Goal: Transaction & Acquisition: Purchase product/service

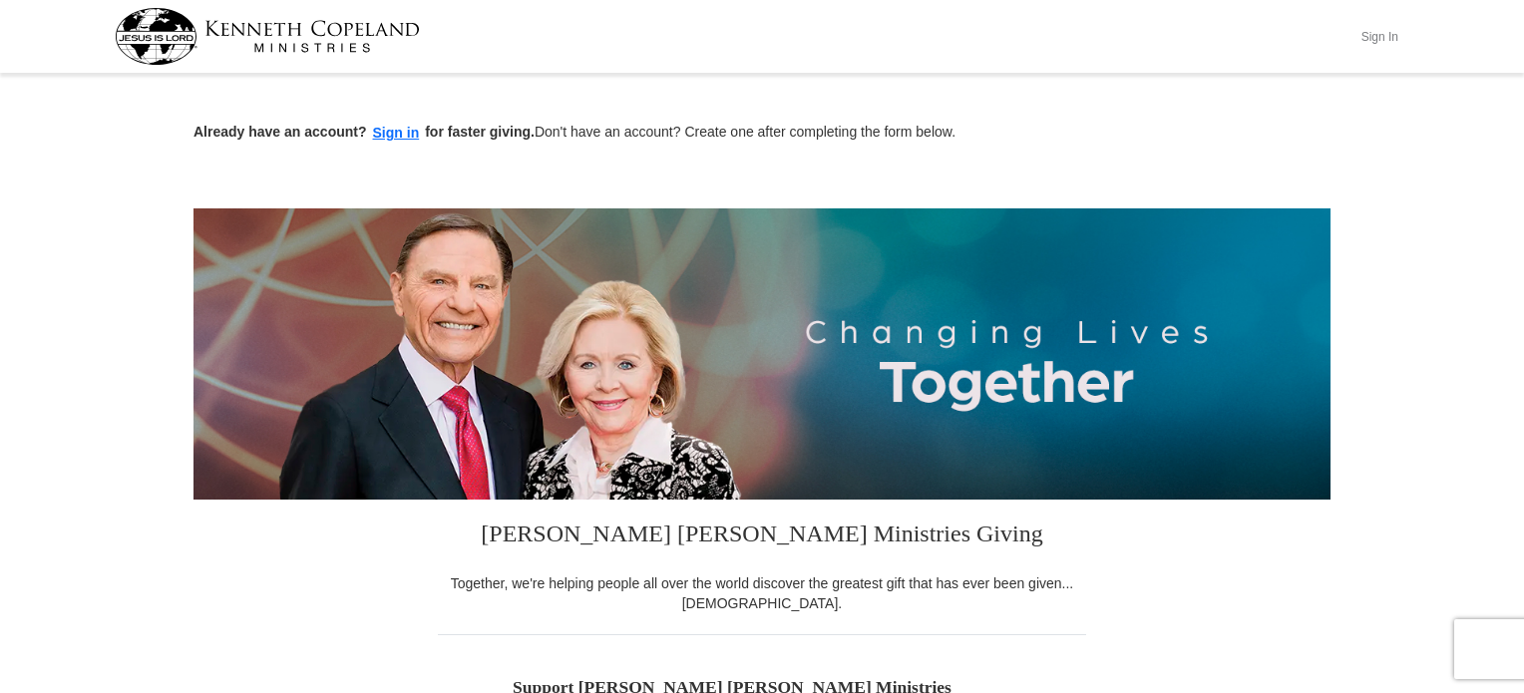
click at [1379, 31] on button "Sign In" at bounding box center [1380, 36] width 60 height 31
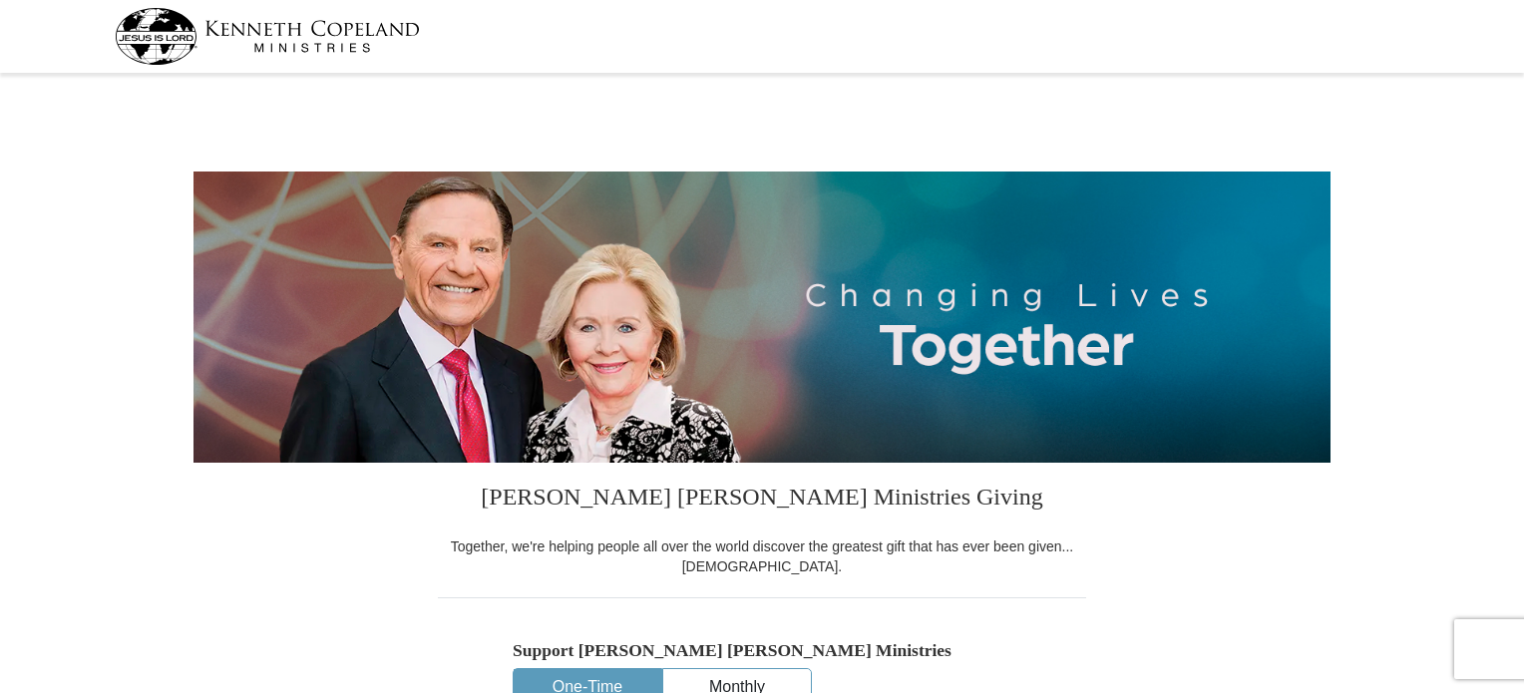
select select "OK"
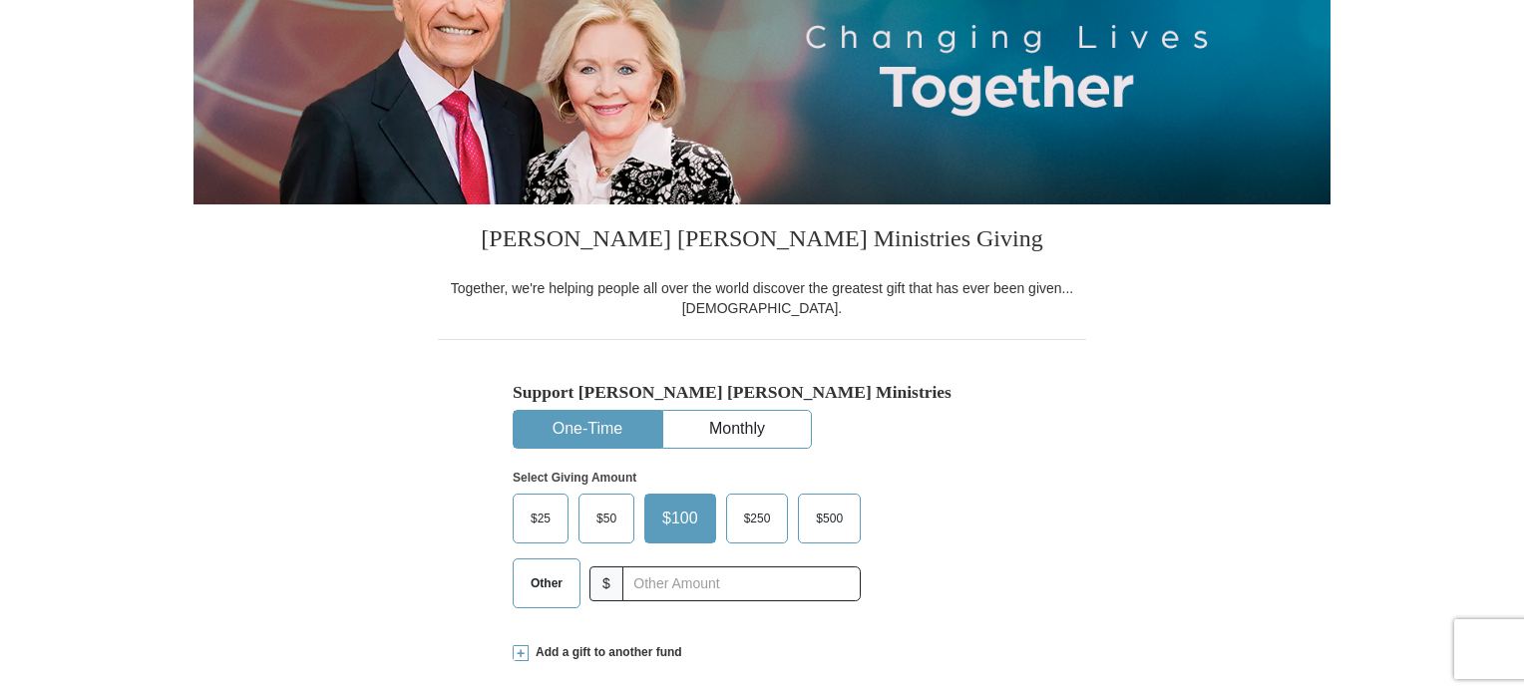
scroll to position [299, 0]
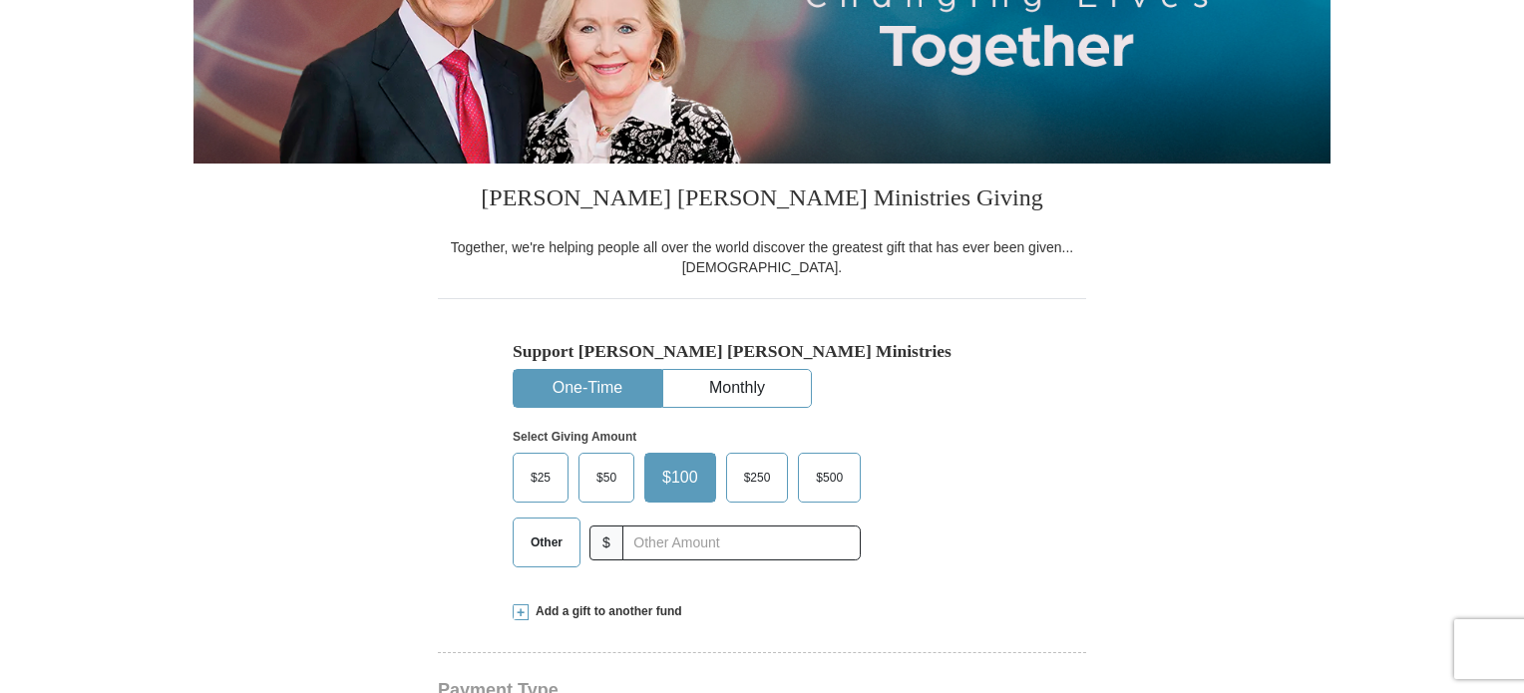
click at [549, 543] on span "Other" at bounding box center [547, 543] width 52 height 30
click at [0, 0] on input "Other" at bounding box center [0, 0] width 0 height 0
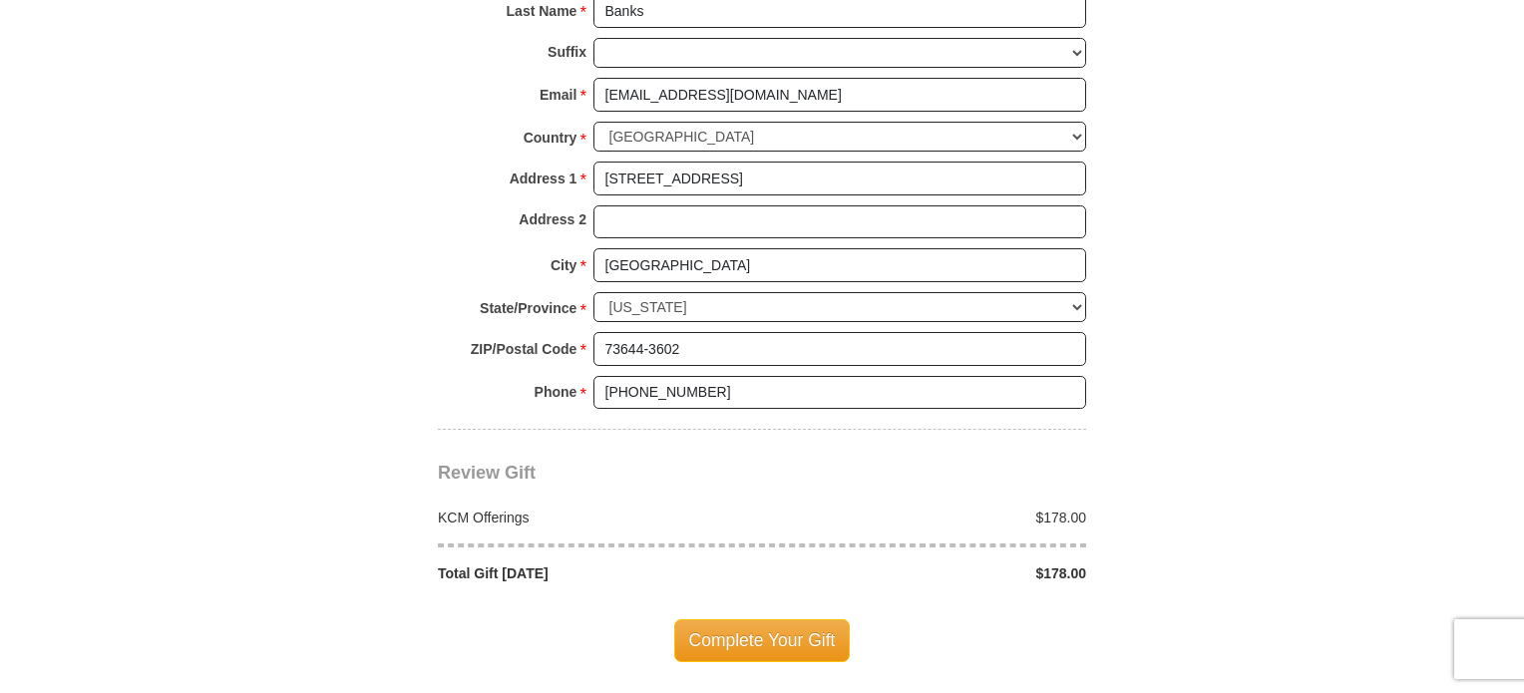
scroll to position [1496, 0]
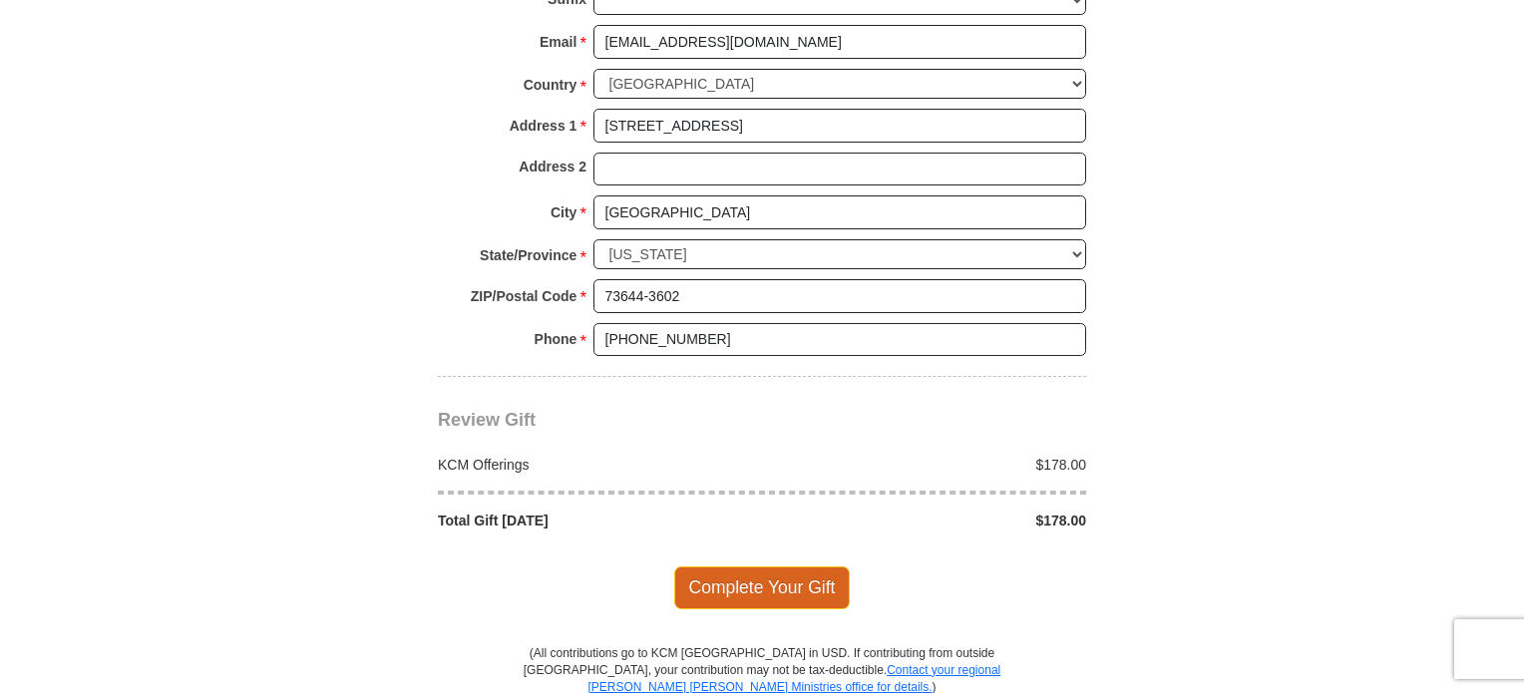
type input "178.00"
click at [780, 582] on span "Complete Your Gift" at bounding box center [762, 588] width 177 height 42
